Goal: Information Seeking & Learning: Check status

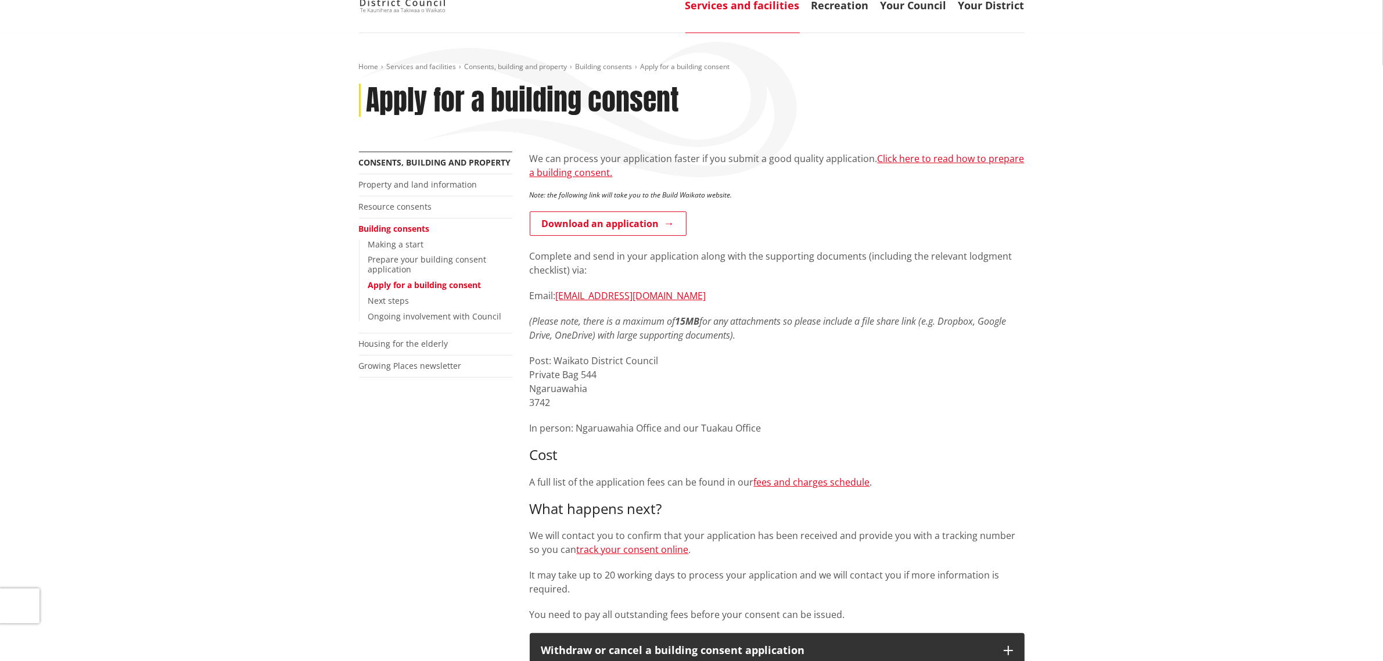
scroll to position [218, 0]
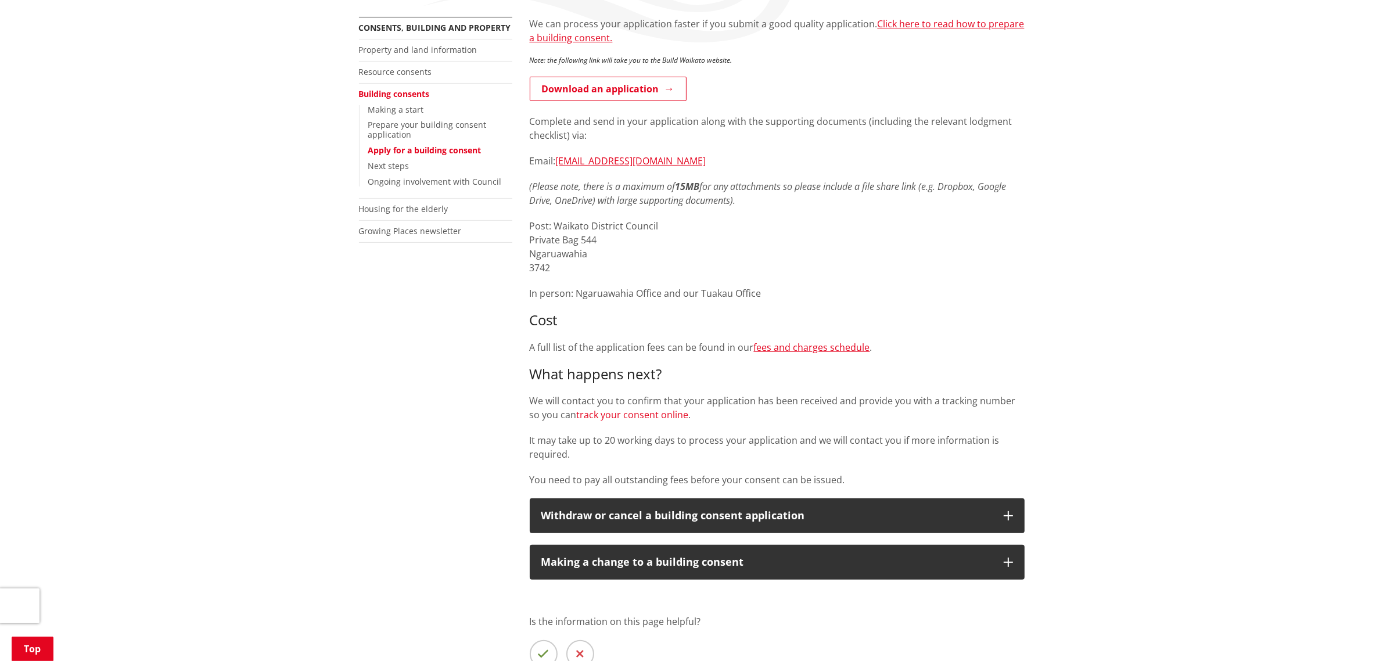
click at [652, 420] on link "track your consent online" at bounding box center [633, 414] width 112 height 13
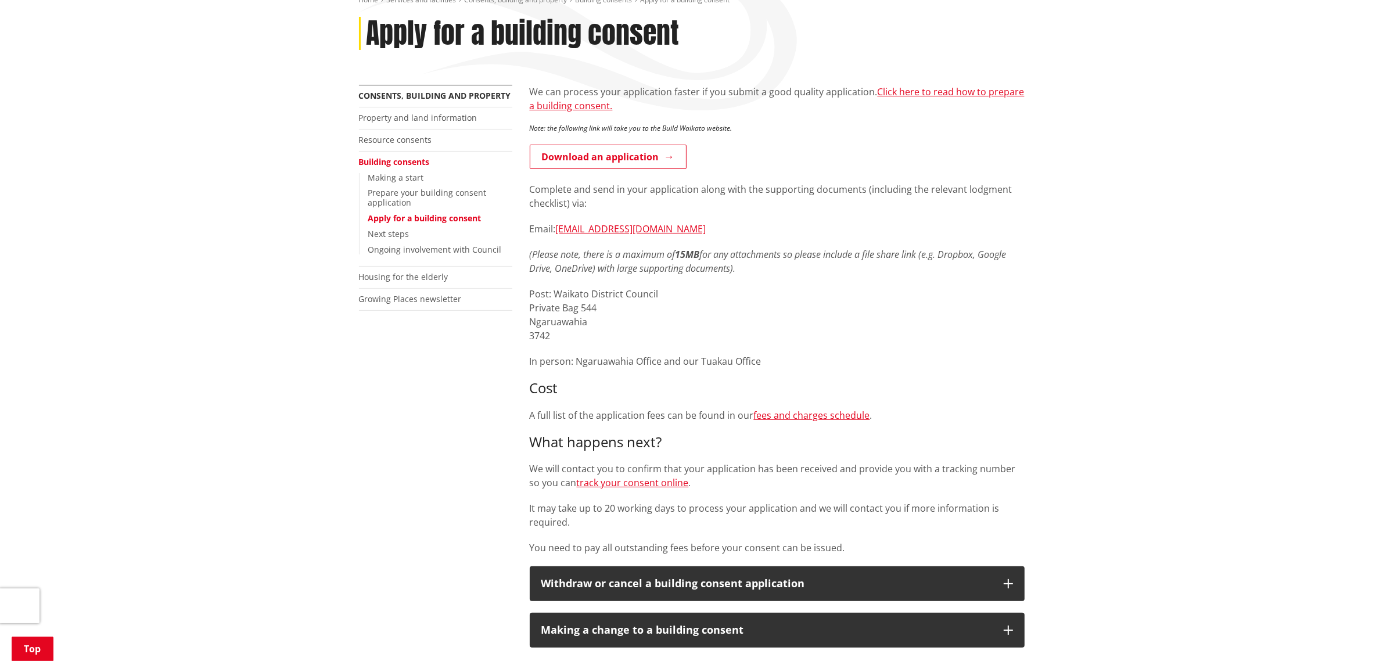
scroll to position [145, 0]
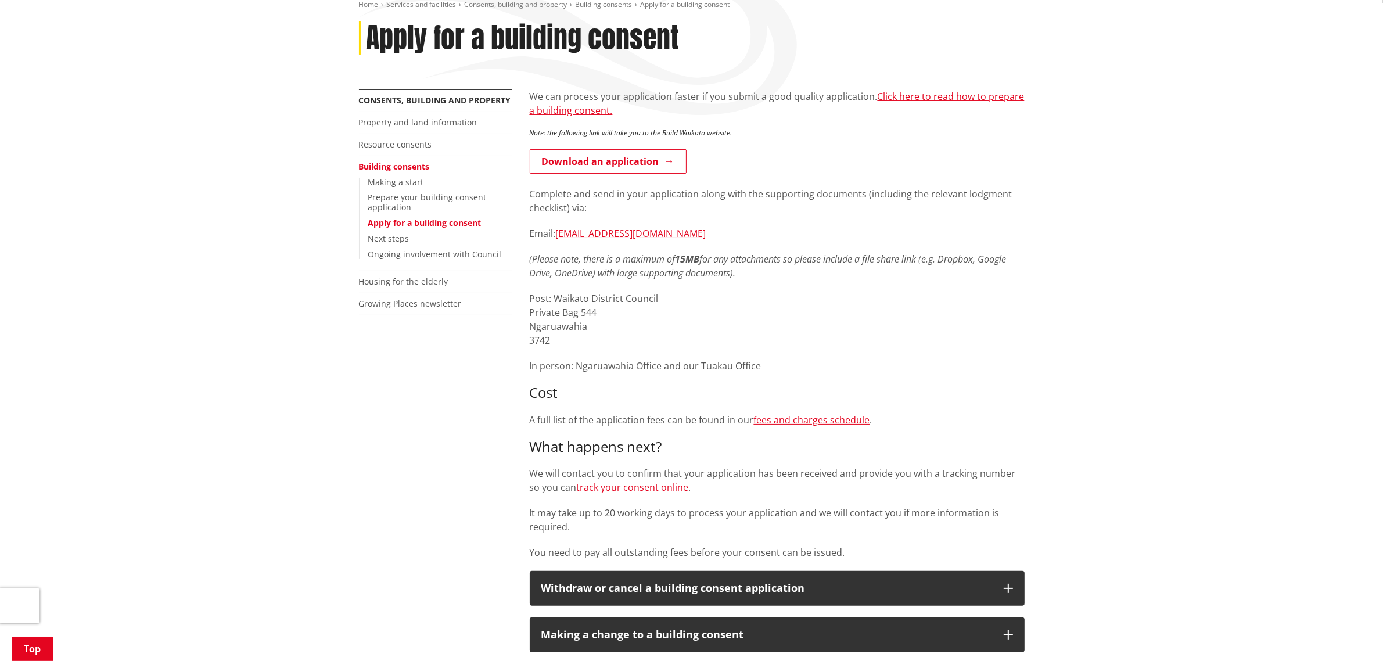
click at [649, 485] on link "track your consent online" at bounding box center [633, 487] width 112 height 13
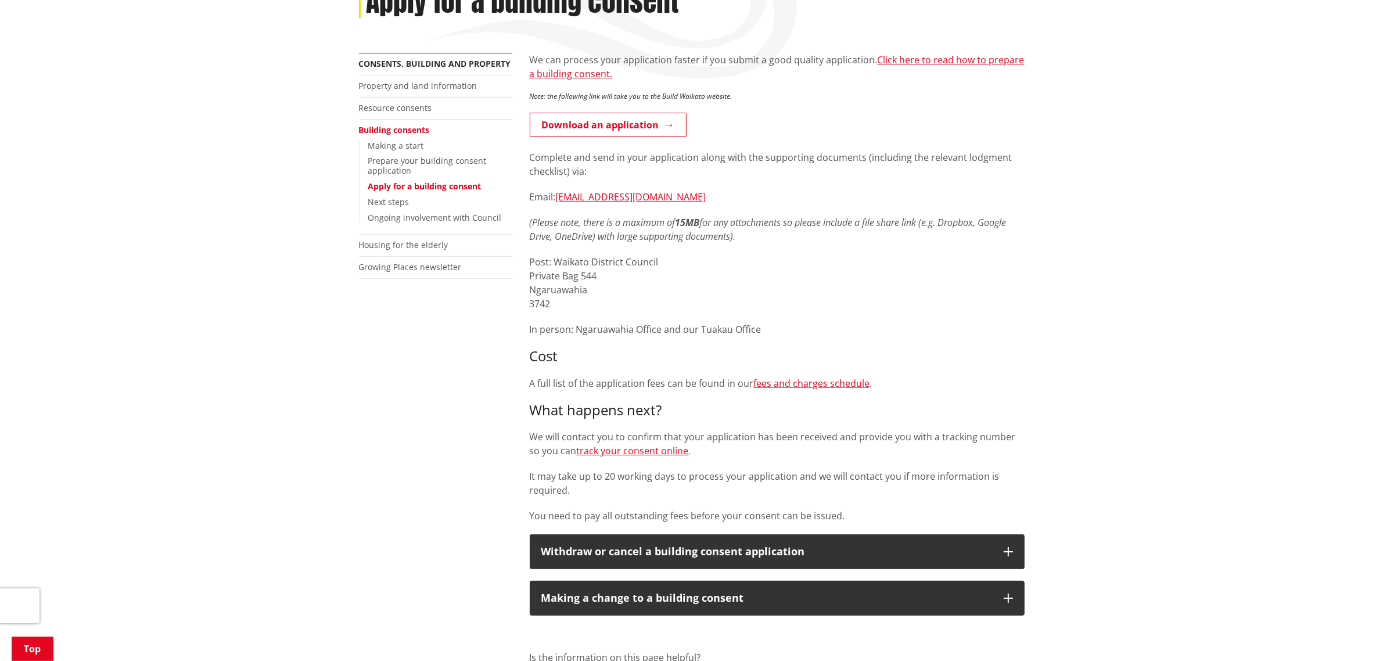
scroll to position [218, 0]
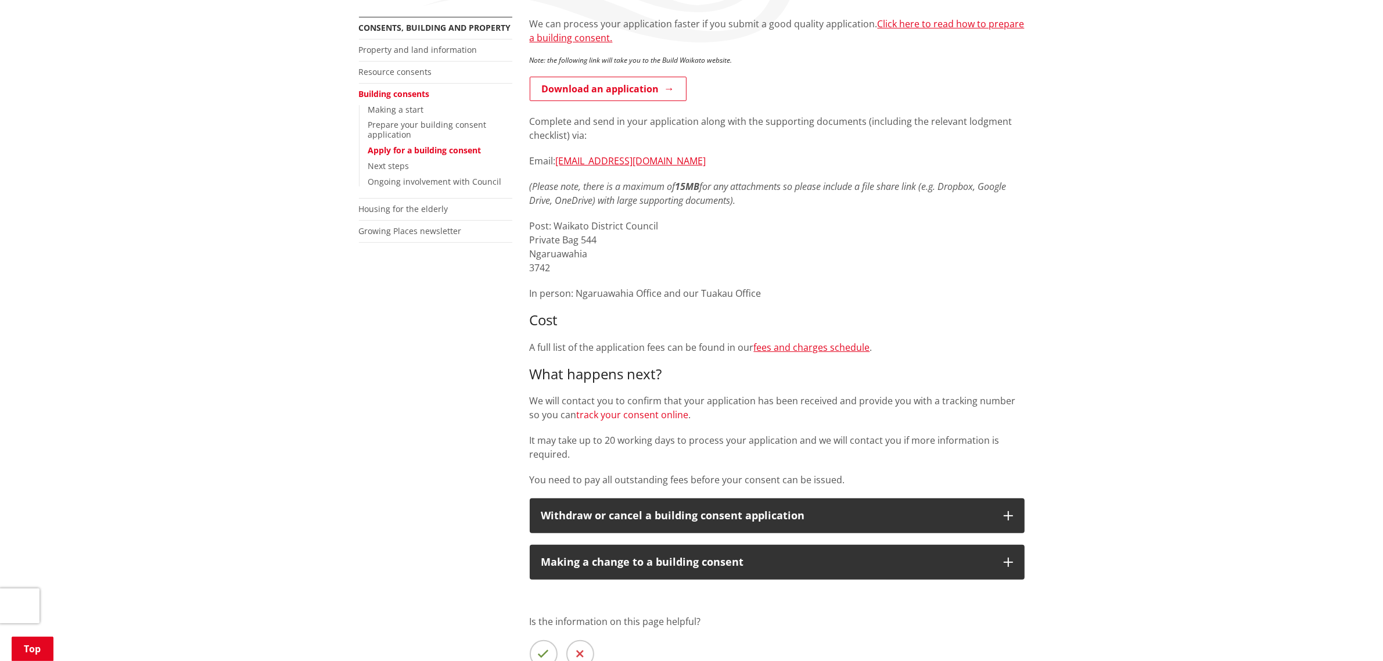
click at [640, 420] on link "track your consent online" at bounding box center [633, 414] width 112 height 13
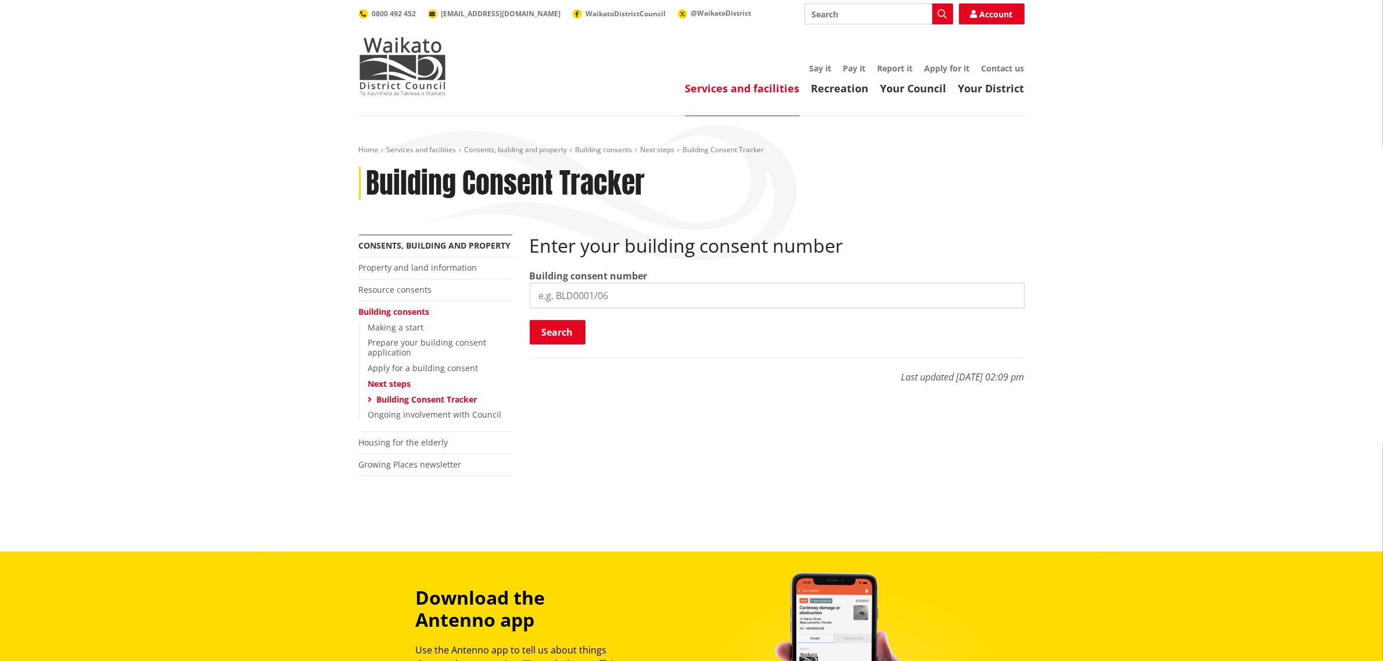
click at [675, 297] on input "search" at bounding box center [777, 296] width 495 height 26
paste input "BLD1275"
type input "BLD1275"
click at [564, 335] on button "Search" at bounding box center [558, 332] width 56 height 24
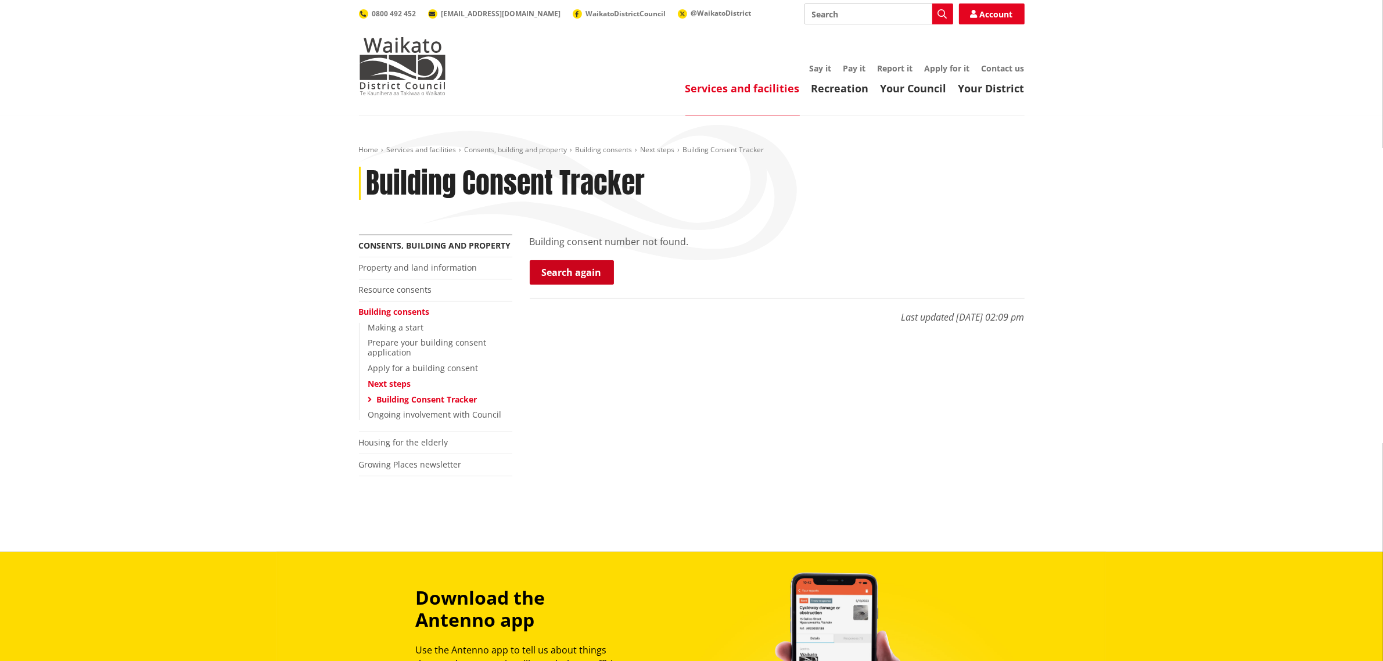
click at [565, 270] on link "Search again" at bounding box center [572, 272] width 84 height 24
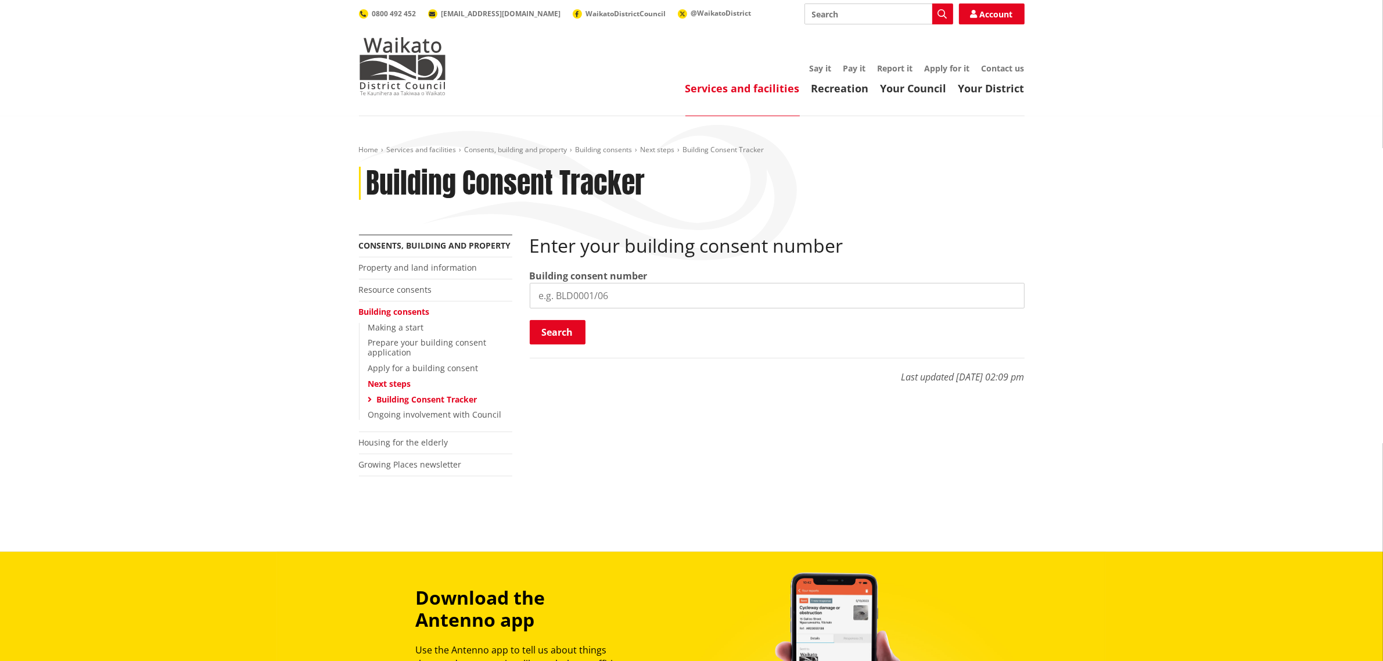
click at [579, 293] on input "search" at bounding box center [777, 296] width 495 height 26
type input "BLD1275-25-66"
click at [561, 329] on button "Search" at bounding box center [558, 332] width 56 height 24
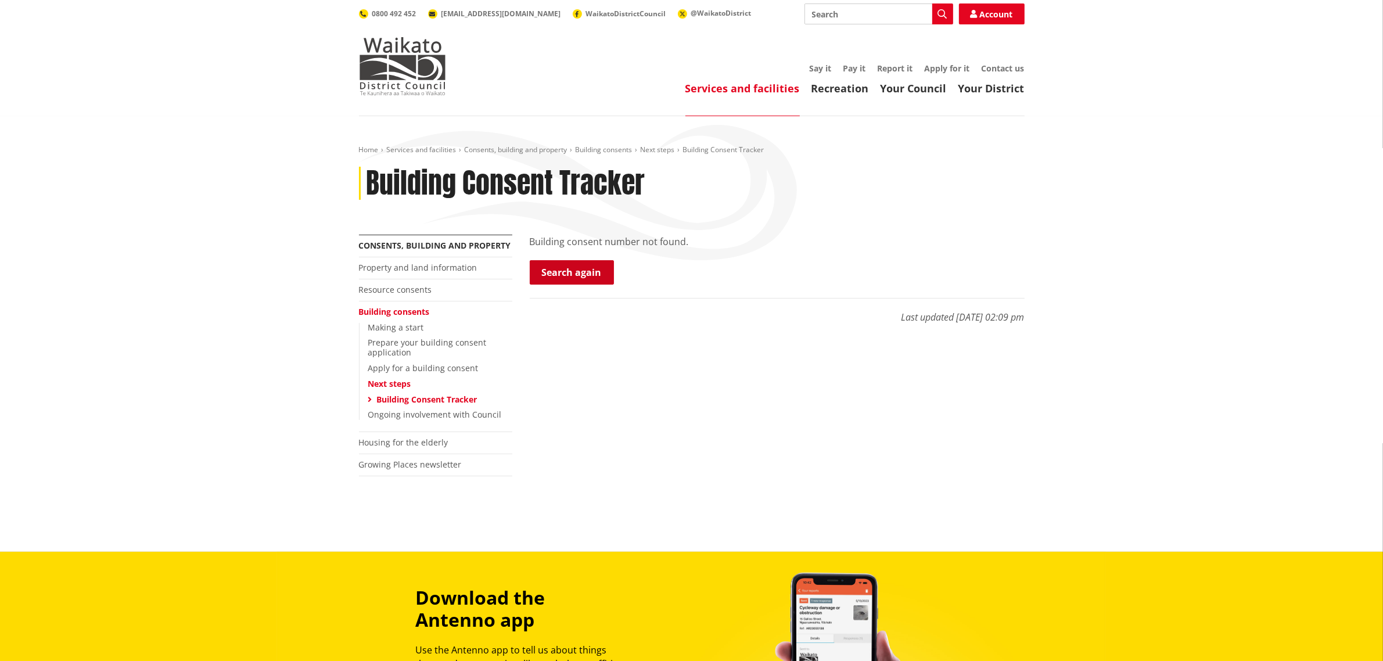
click at [599, 273] on link "Search again" at bounding box center [572, 272] width 84 height 24
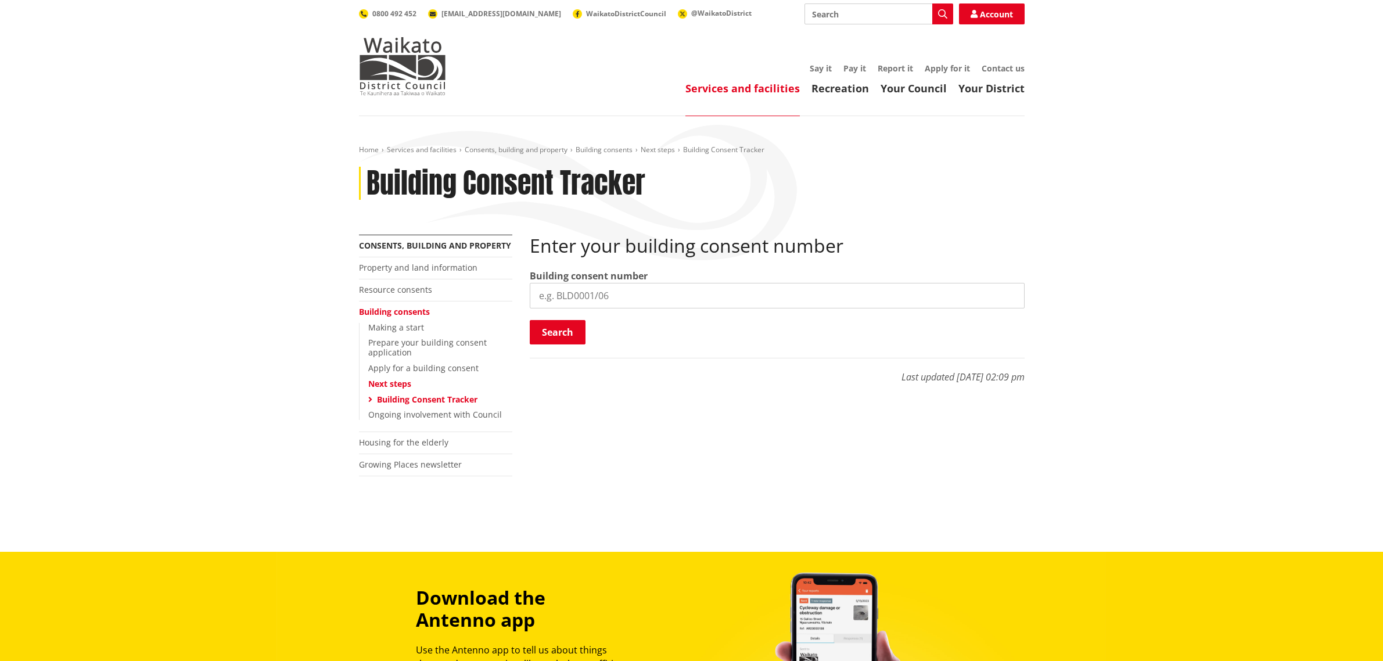
click at [597, 297] on input "search" at bounding box center [777, 296] width 495 height 26
click at [580, 294] on input "BLD1275-25-66" at bounding box center [777, 296] width 495 height 26
type input "BLD1275/25/66"
click at [553, 331] on button "Search" at bounding box center [558, 332] width 56 height 24
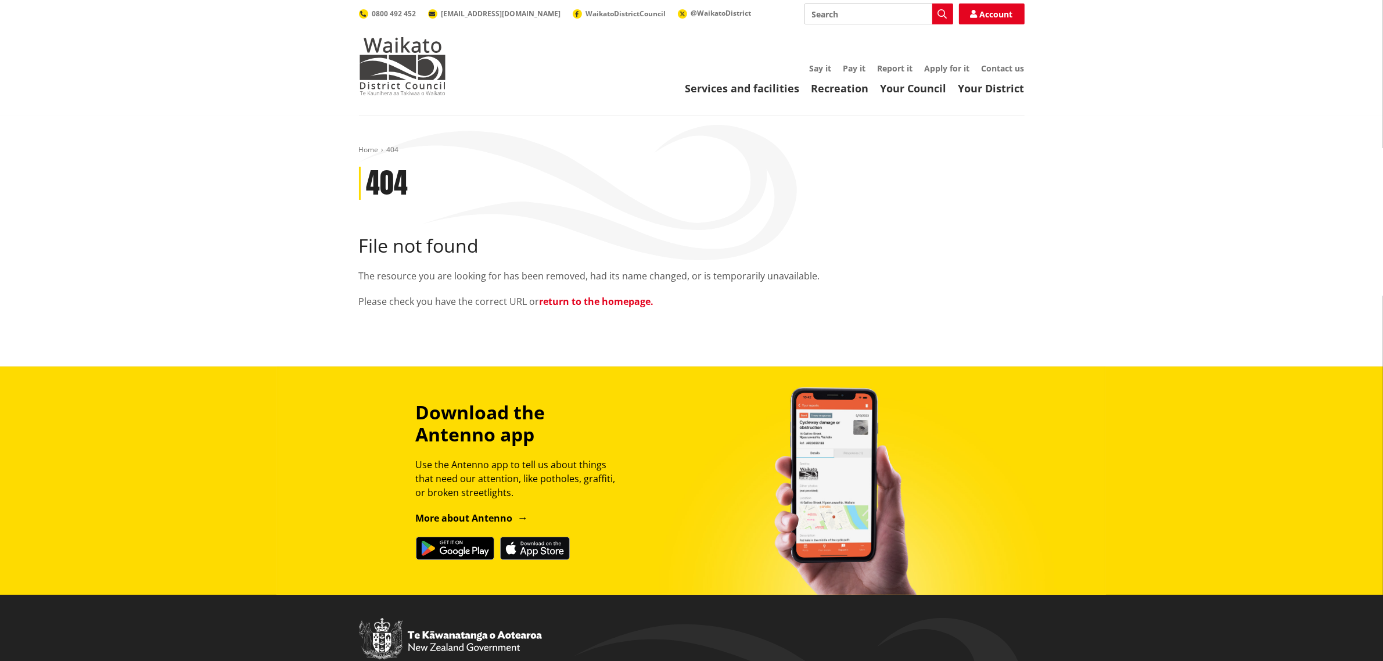
click at [623, 297] on link "return to the homepage." at bounding box center [597, 301] width 114 height 13
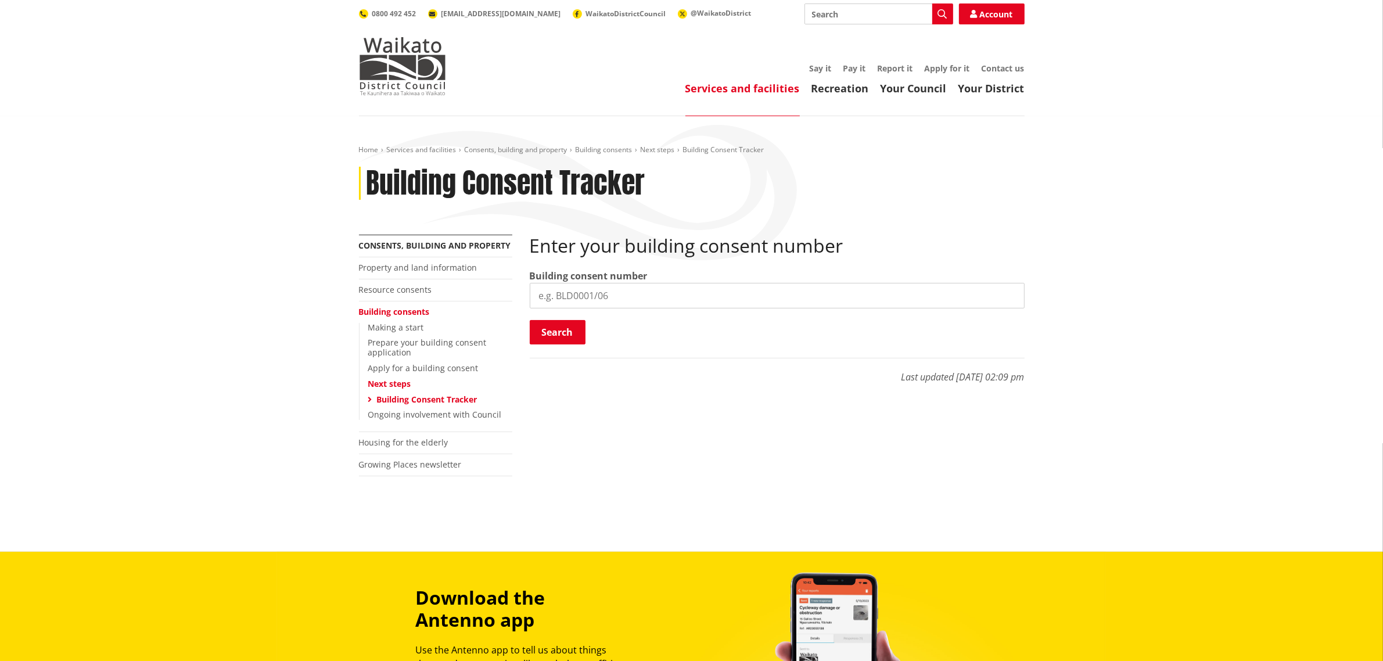
paste input "BLD1275-25"
type input "BLD1275-25"
click at [571, 337] on button "Search" at bounding box center [558, 332] width 56 height 24
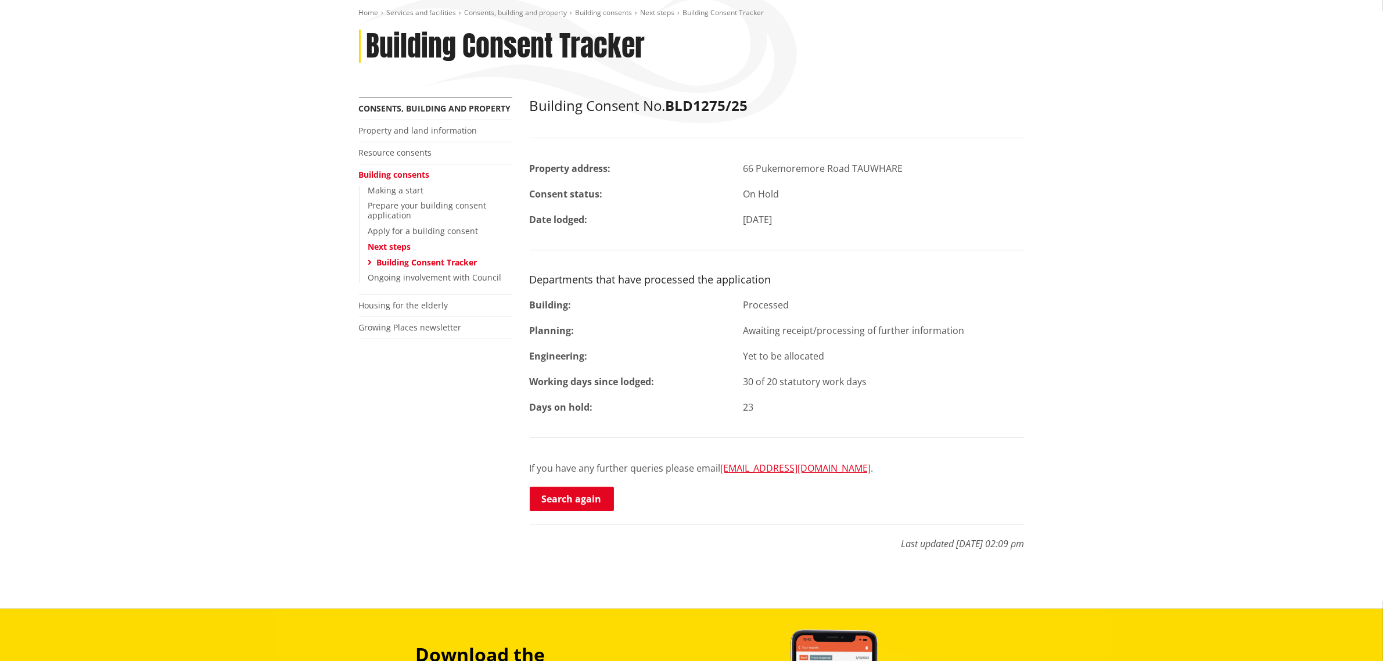
scroll to position [145, 0]
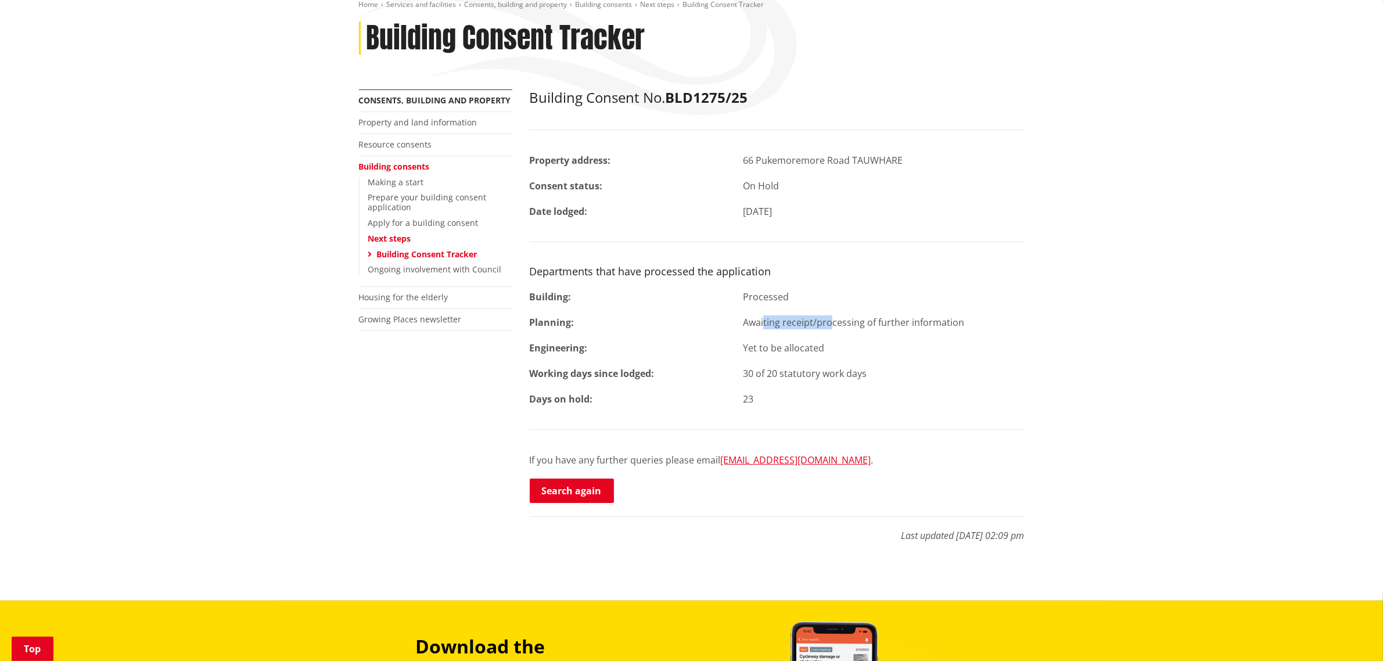
drag, startPoint x: 811, startPoint y: 321, endPoint x: 762, endPoint y: 337, distance: 51.3
click at [742, 320] on div "Awaiting receipt/processing of further information" at bounding box center [883, 323] width 299 height 14
click at [950, 382] on div "Building Consent No. BLD1275/25 Property address: 66 Pukemoremore Road TAUWHARE…" at bounding box center [777, 296] width 495 height 415
